Goal: Communication & Community: Ask a question

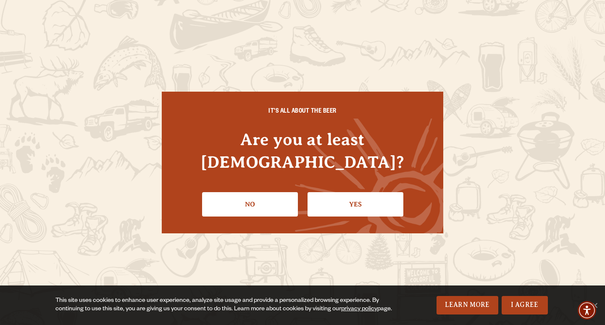
click at [346, 202] on link "Yes" at bounding box center [355, 204] width 96 height 24
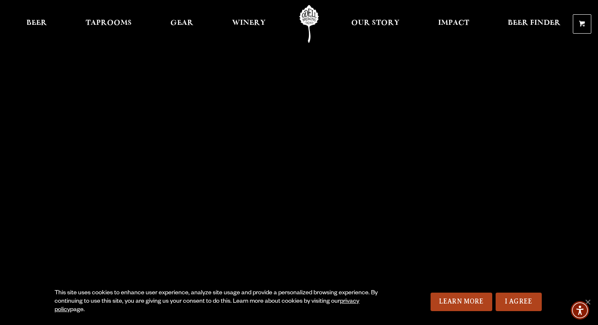
scroll to position [2447, 0]
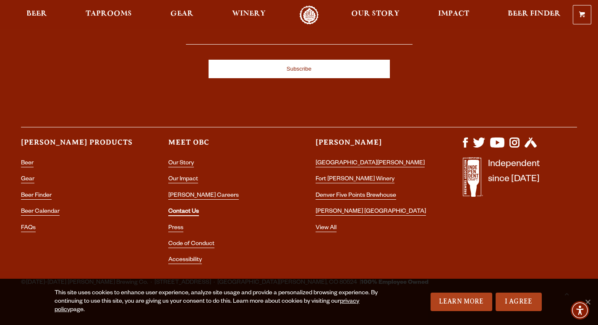
click at [168, 208] on link "Contact Us" at bounding box center [183, 212] width 31 height 8
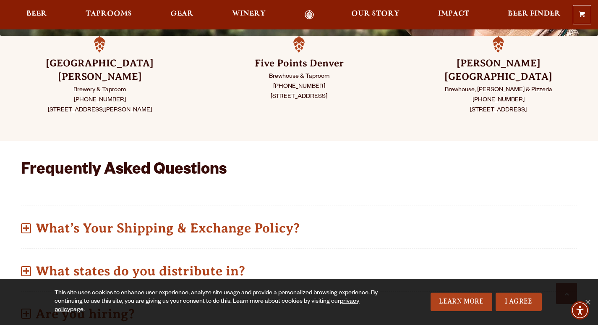
scroll to position [280, 0]
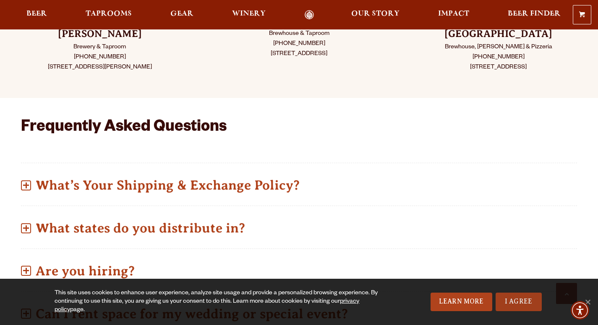
click at [504, 303] on link "I Agree" at bounding box center [519, 301] width 46 height 18
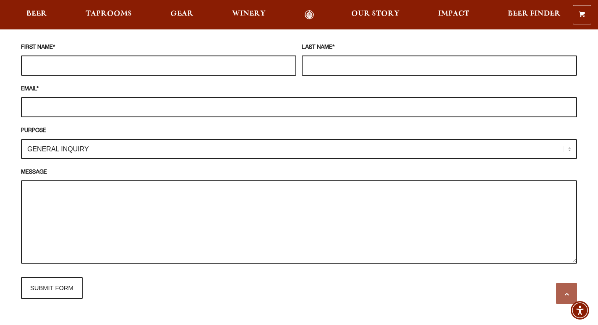
scroll to position [770, 0]
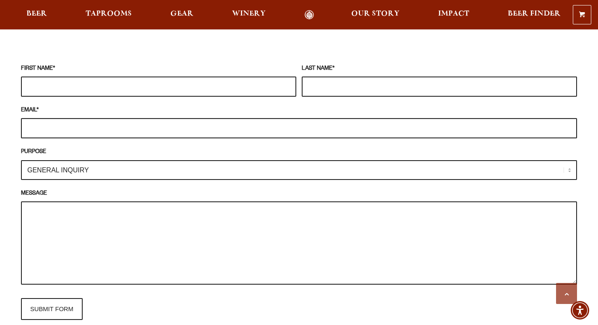
drag, startPoint x: 91, startPoint y: 108, endPoint x: 94, endPoint y: 126, distance: 17.5
click at [94, 126] on fieldset "FIRST NAME * LAST NAME * EMAIL * PURPOSE GENERAL INQUIRY TAPROOM / BREWERY WINE…" at bounding box center [299, 192] width 556 height 264
type input "[PERSON_NAME][EMAIL_ADDRESS][DOMAIN_NAME]"
type input "[PERSON_NAME]"
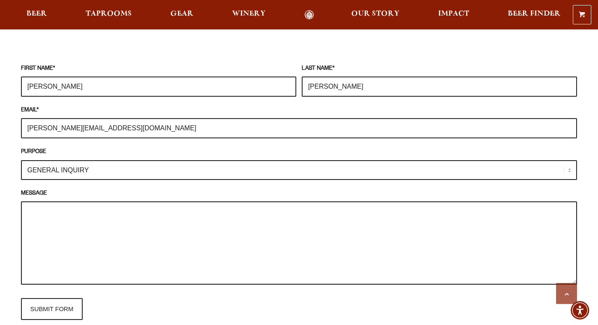
click at [82, 212] on textarea "MESSAGE" at bounding box center [299, 242] width 556 height 83
paste textarea "Hi, With values like integrity and a strong reputation, let's connect. Cayuga C…"
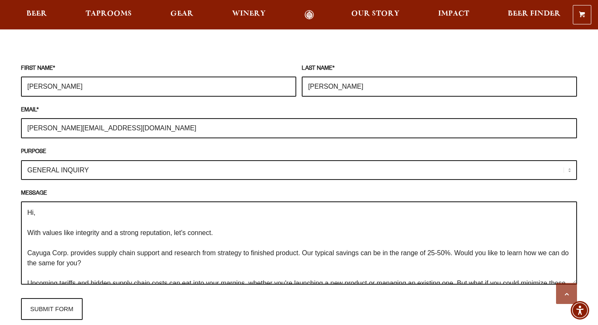
scroll to position [164, 0]
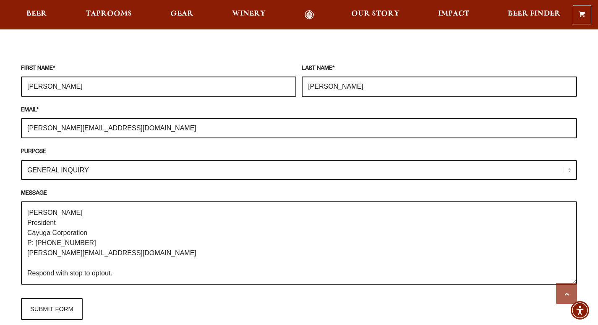
type textarea "Hi, With values like integrity and a strong reputation, let's connect. Cayuga C…"
click at [21, 298] on input "SUBMIT FORM" at bounding box center [52, 309] width 62 height 22
type input "Sending"
